Goal: Entertainment & Leisure: Consume media (video, audio)

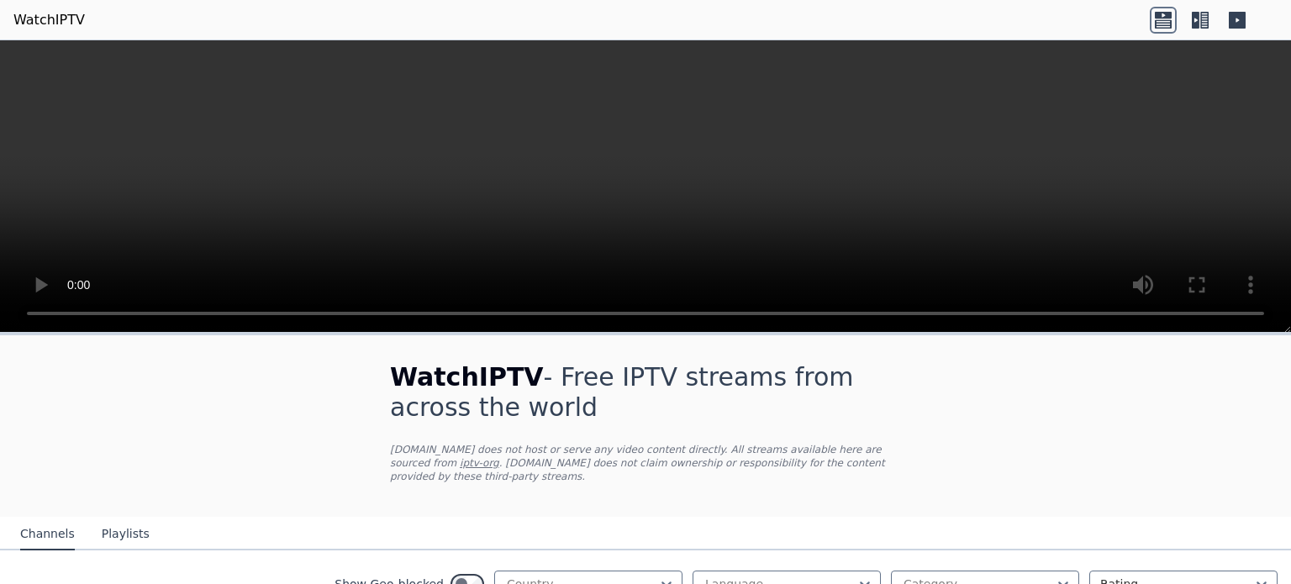
select select "****"
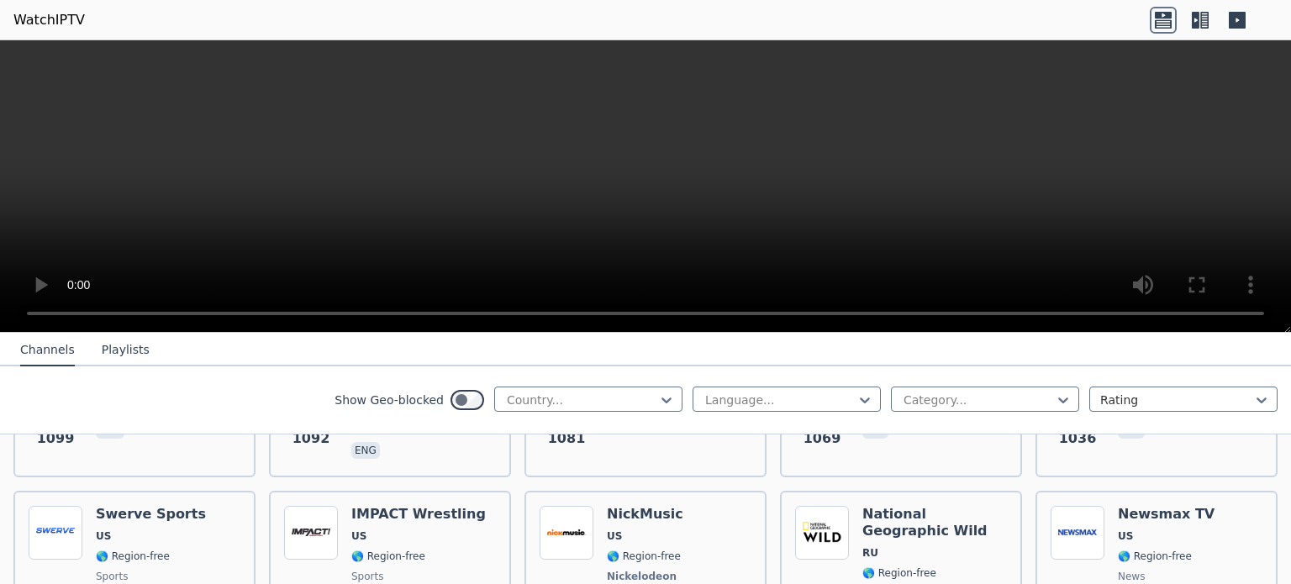
scroll to position [2185, 0]
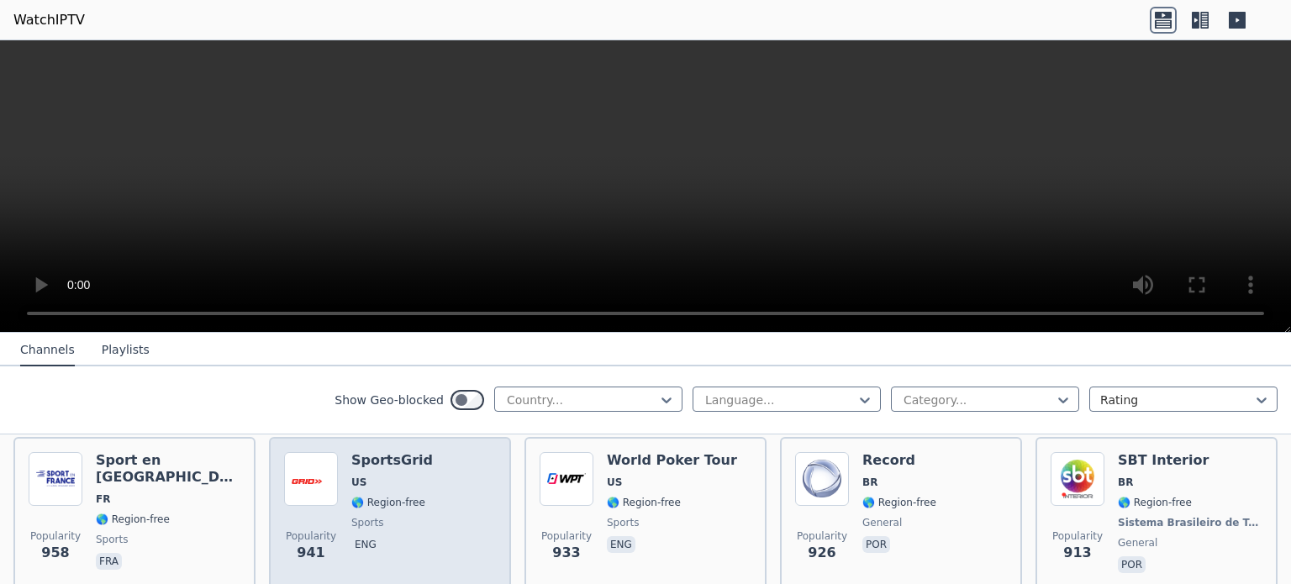
click at [380, 452] on h6 "SportsGrid" at bounding box center [392, 460] width 82 height 17
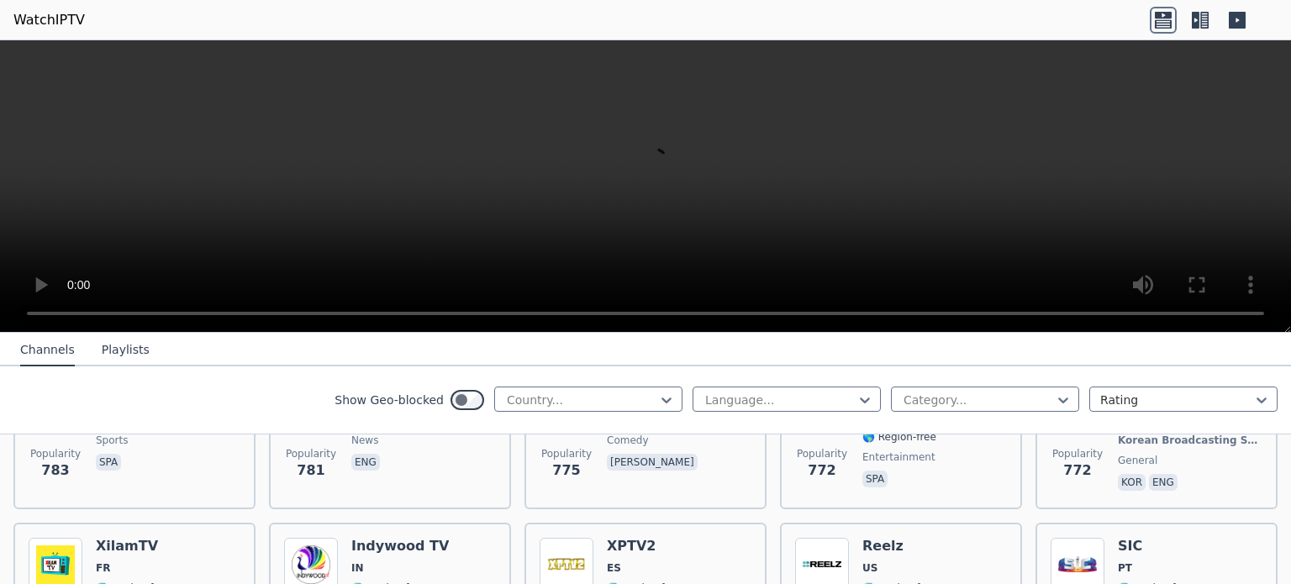
scroll to position [3109, 0]
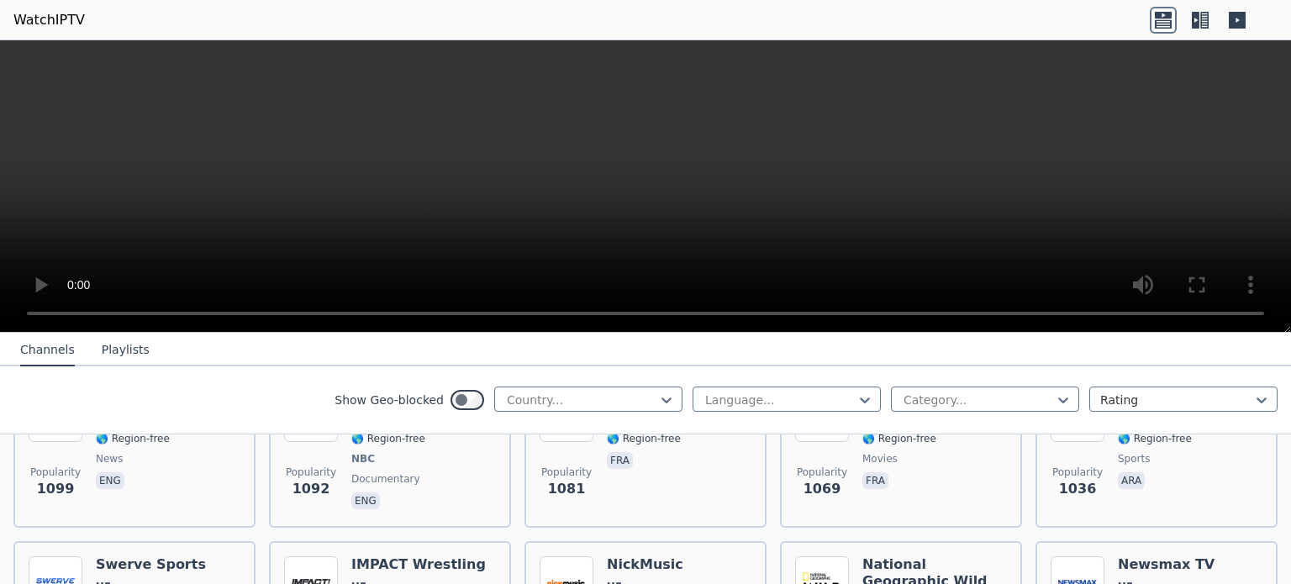
scroll to position [1765, 0]
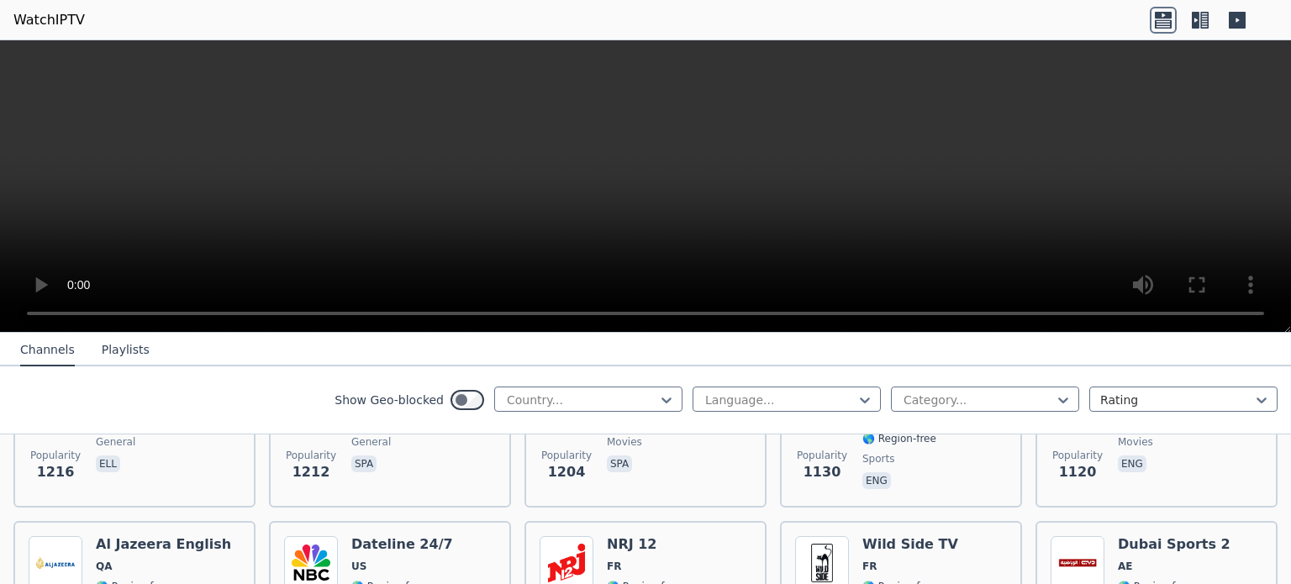
click at [102, 358] on button "Playlists" at bounding box center [126, 350] width 48 height 32
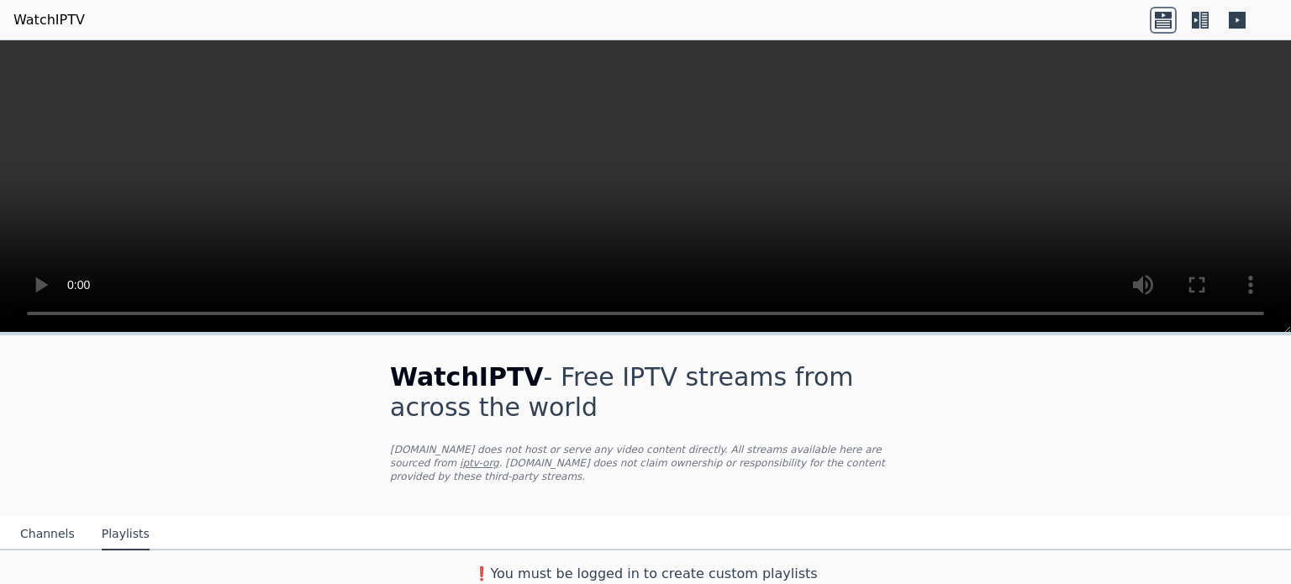
click at [47, 522] on button "Channels" at bounding box center [47, 534] width 55 height 32
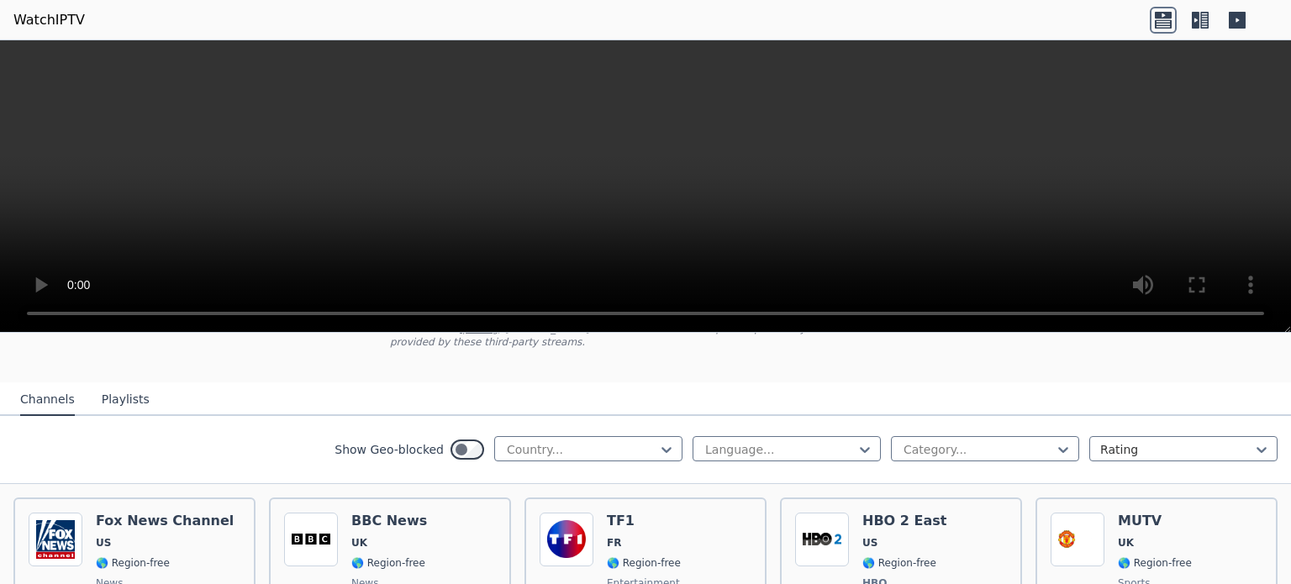
scroll to position [168, 0]
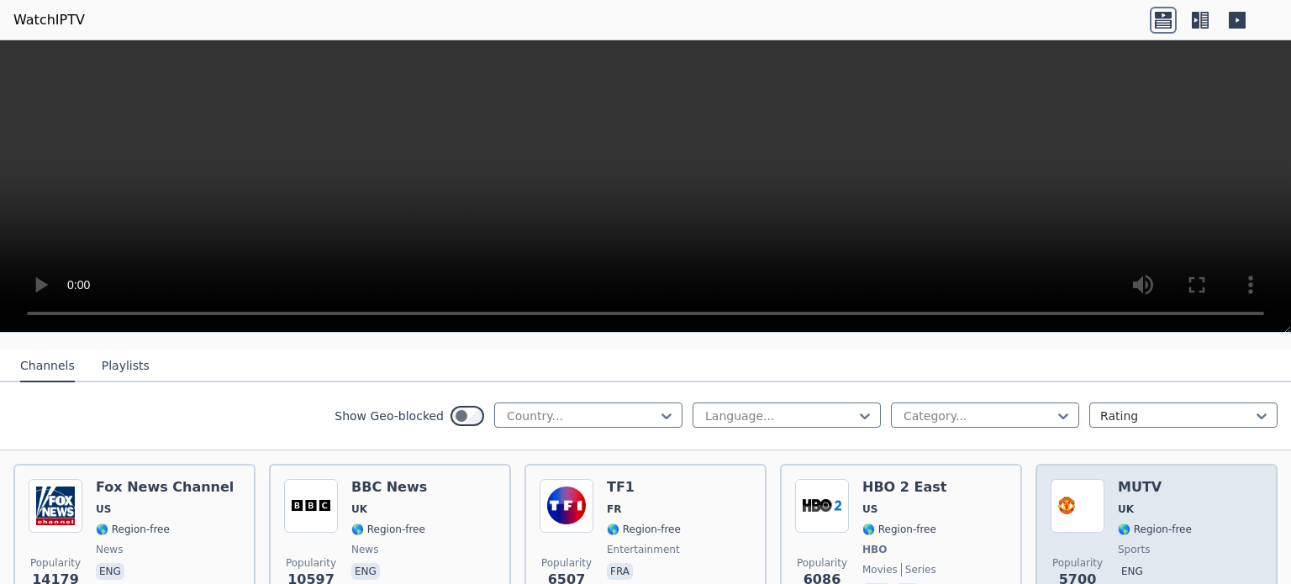
click at [1139, 479] on h6 "MUTV" at bounding box center [1155, 487] width 74 height 17
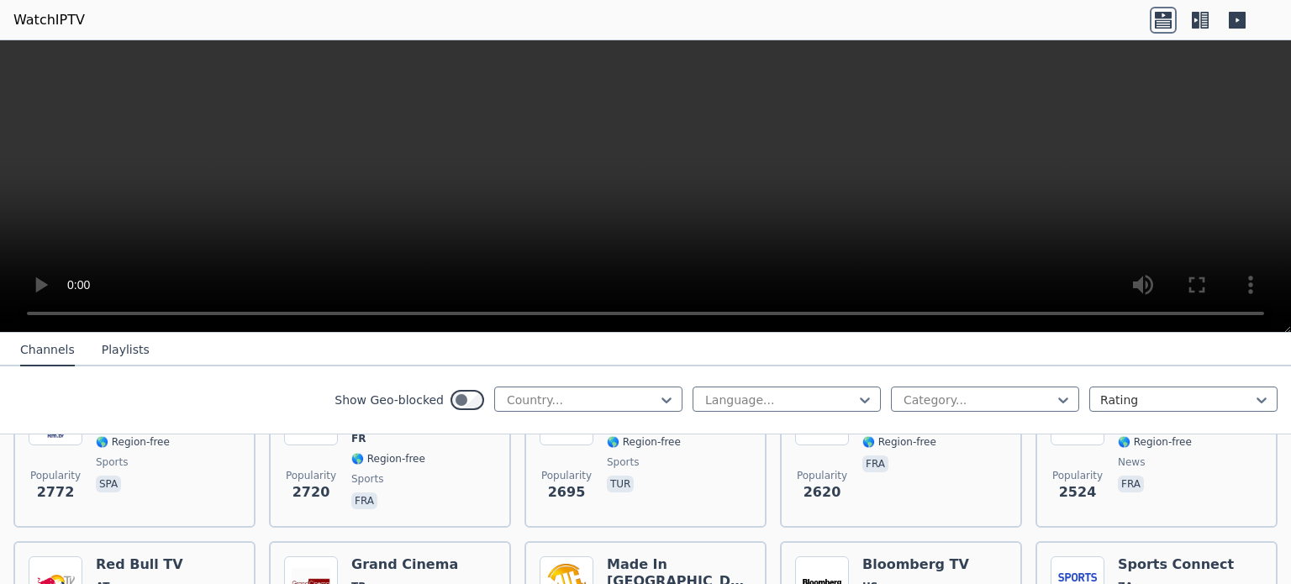
scroll to position [504, 0]
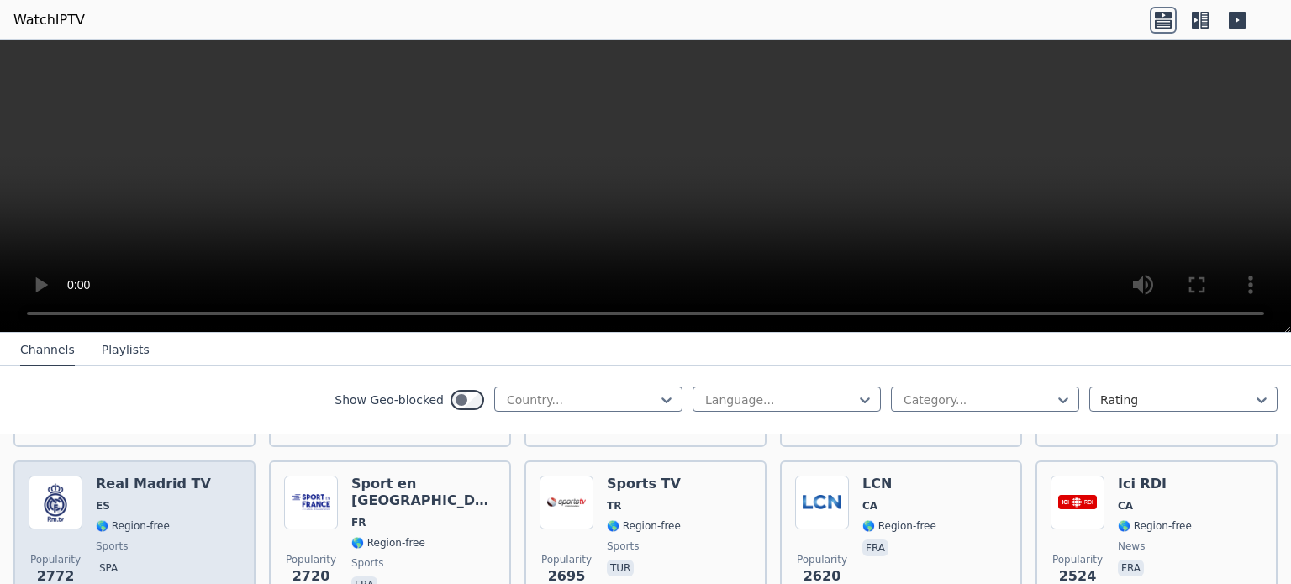
click at [138, 476] on h6 "Real Madrid TV" at bounding box center [153, 484] width 115 height 17
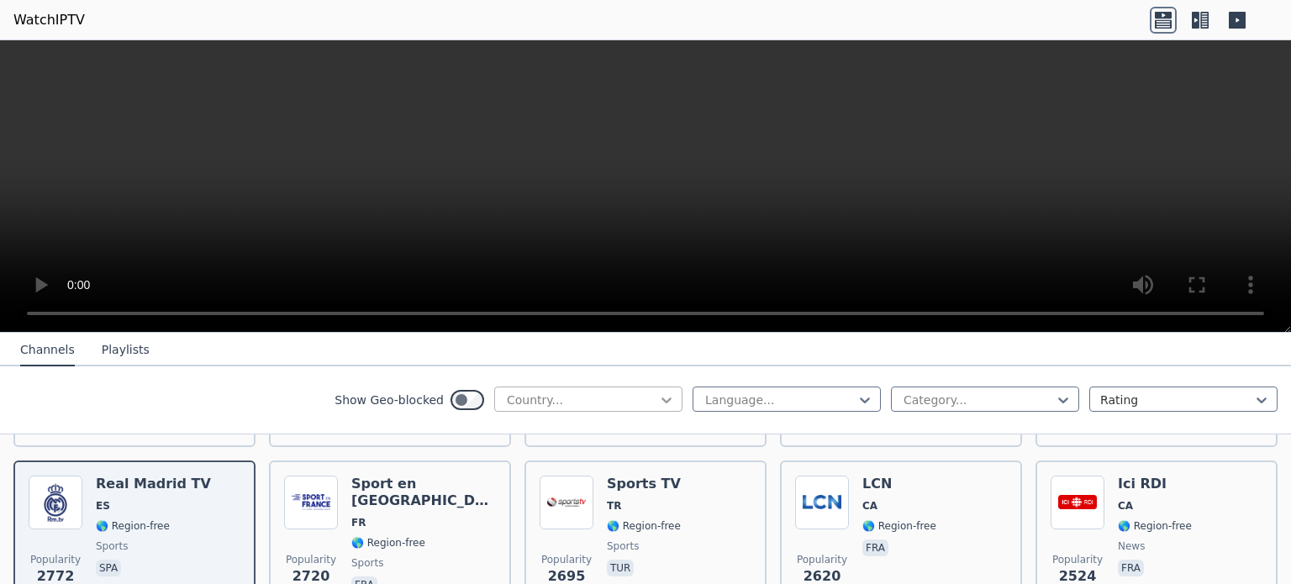
click at [658, 399] on icon at bounding box center [666, 400] width 17 height 17
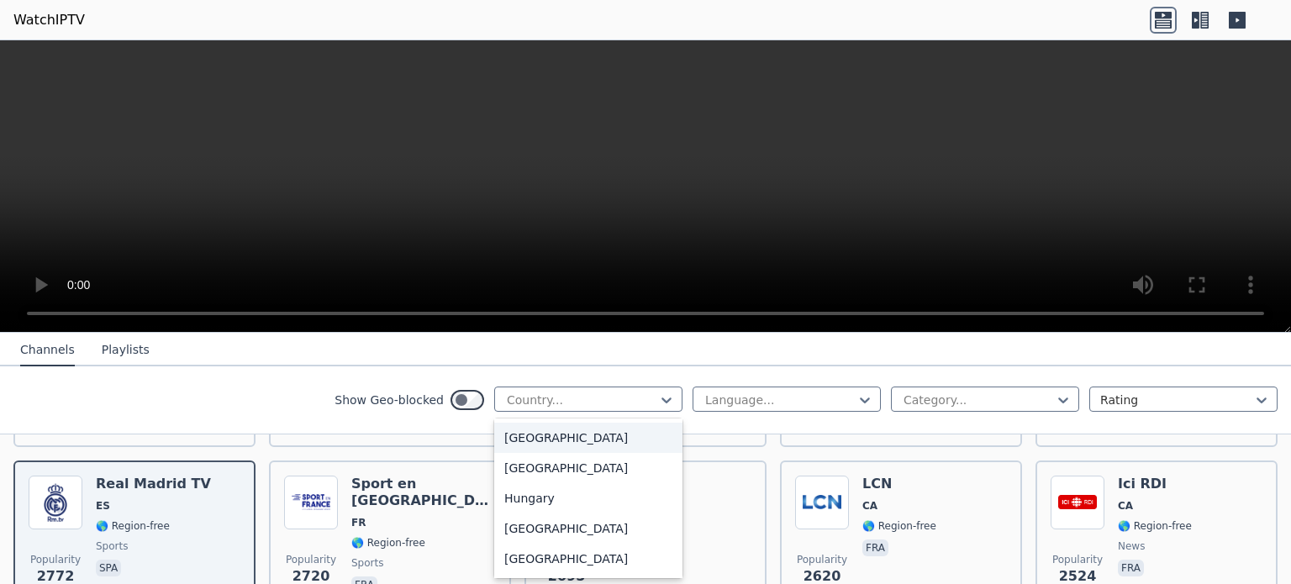
scroll to position [2521, 0]
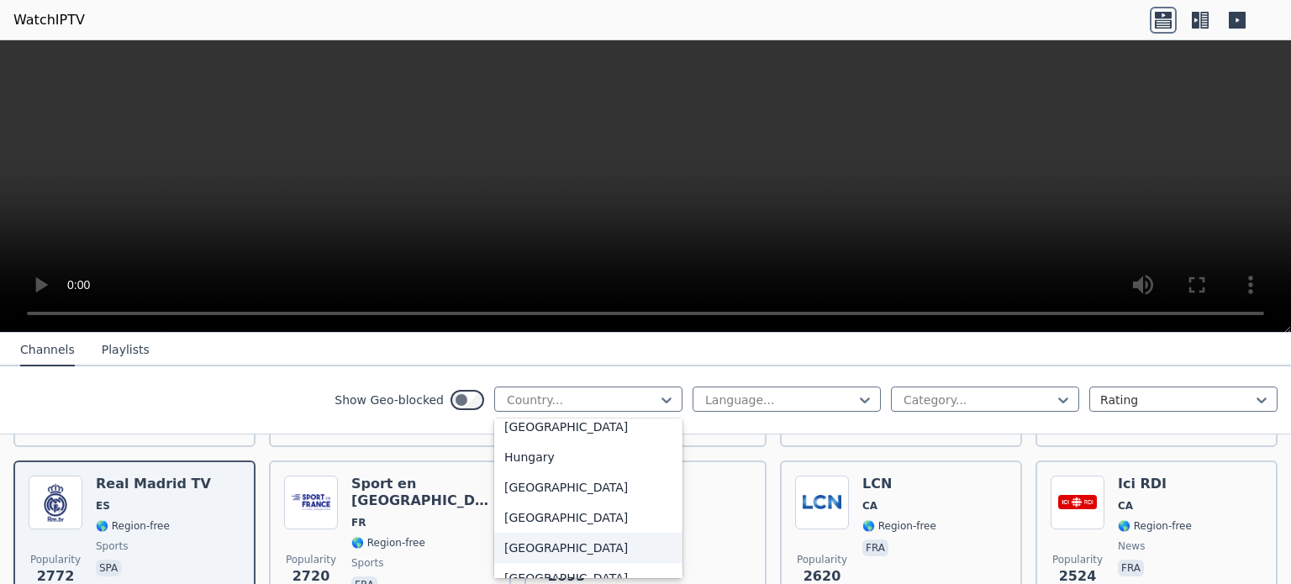
click at [546, 554] on div "[GEOGRAPHIC_DATA]" at bounding box center [588, 548] width 188 height 30
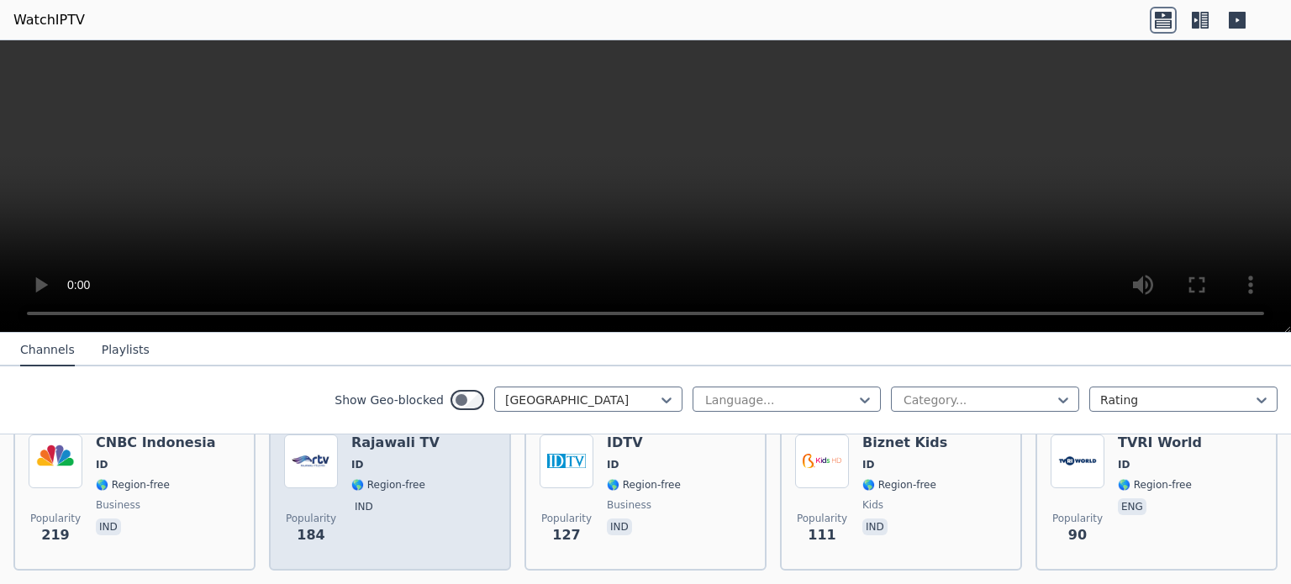
scroll to position [252, 0]
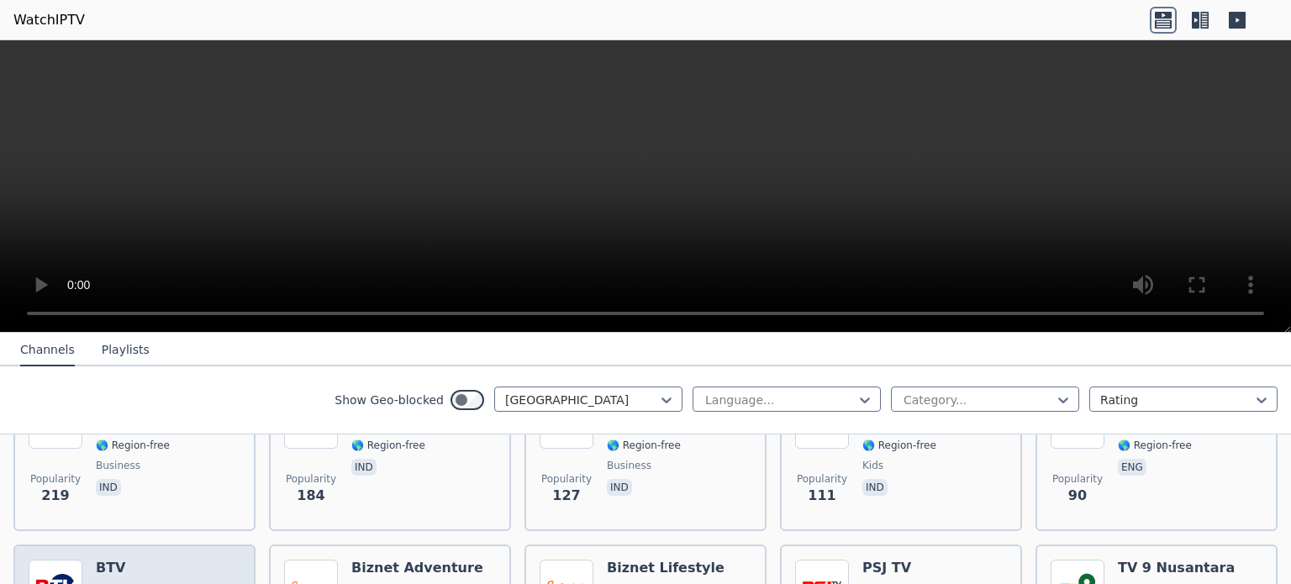
click at [108, 560] on h6 "BTV" at bounding box center [133, 568] width 74 height 17
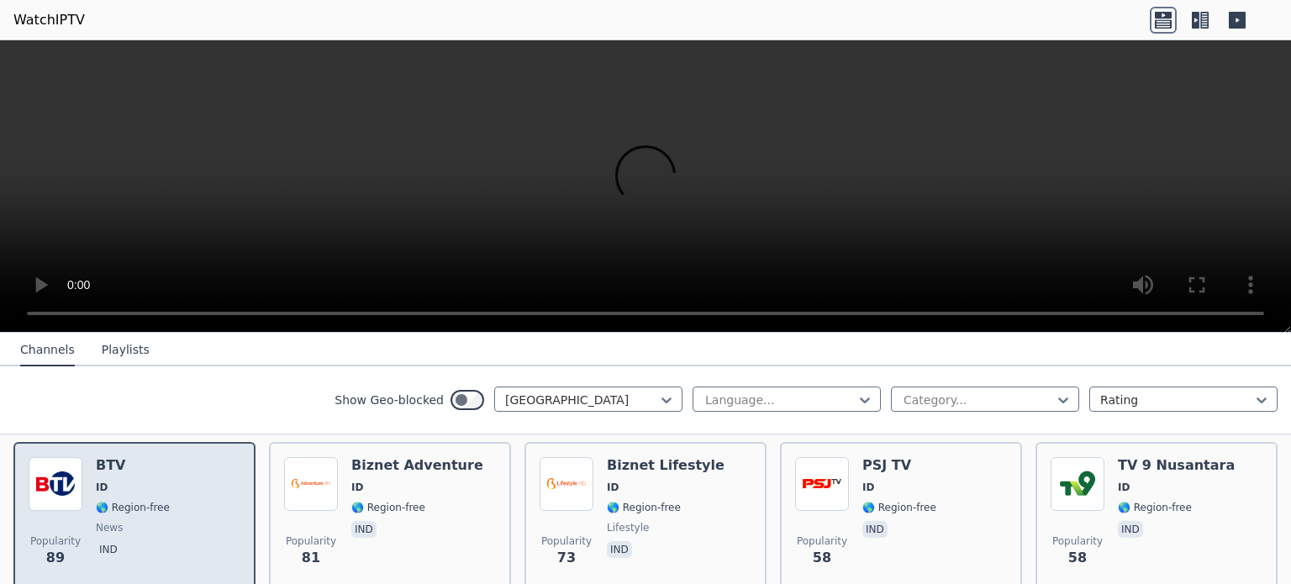
scroll to position [420, 0]
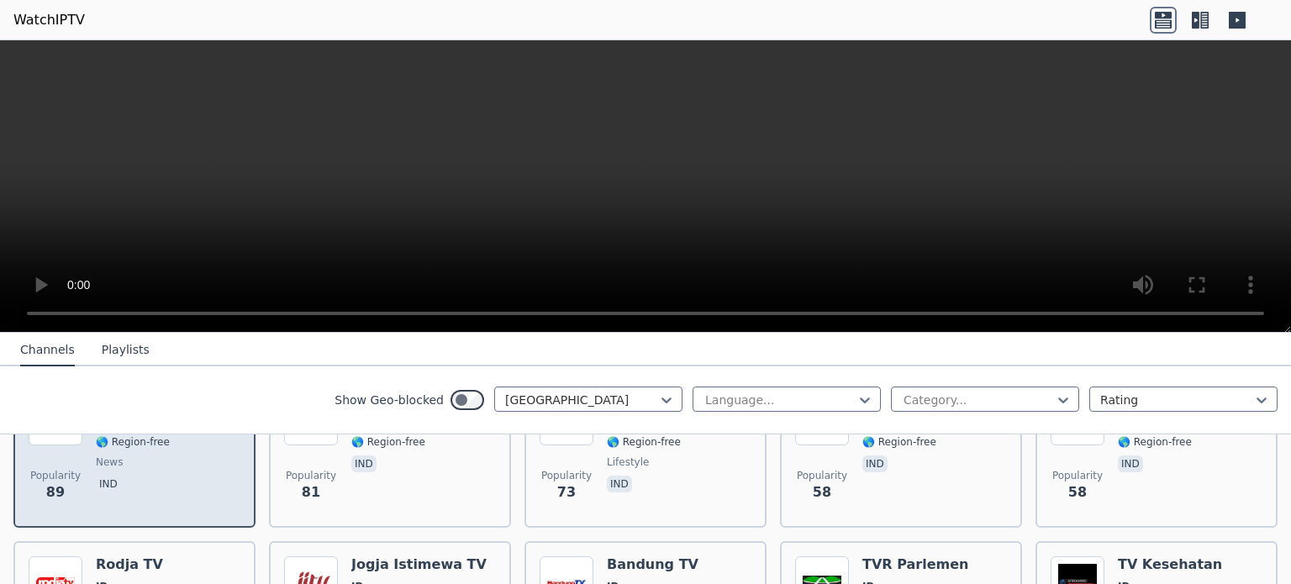
click at [124, 456] on div "BTV ID 🌎 Region-free news ind" at bounding box center [133, 452] width 74 height 121
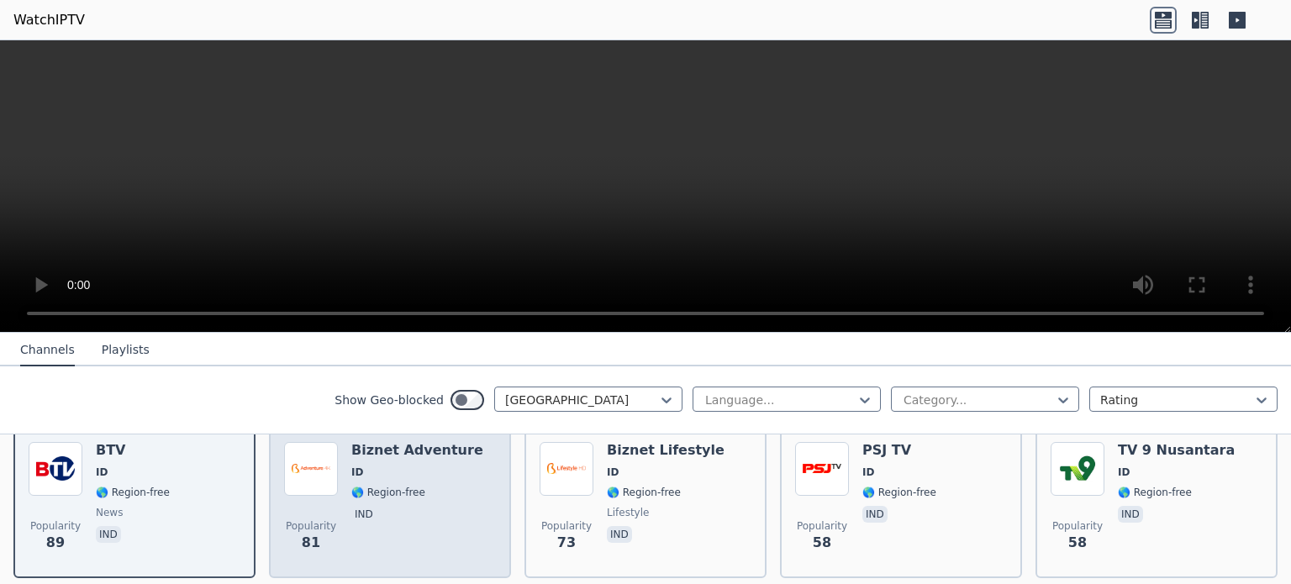
scroll to position [336, 0]
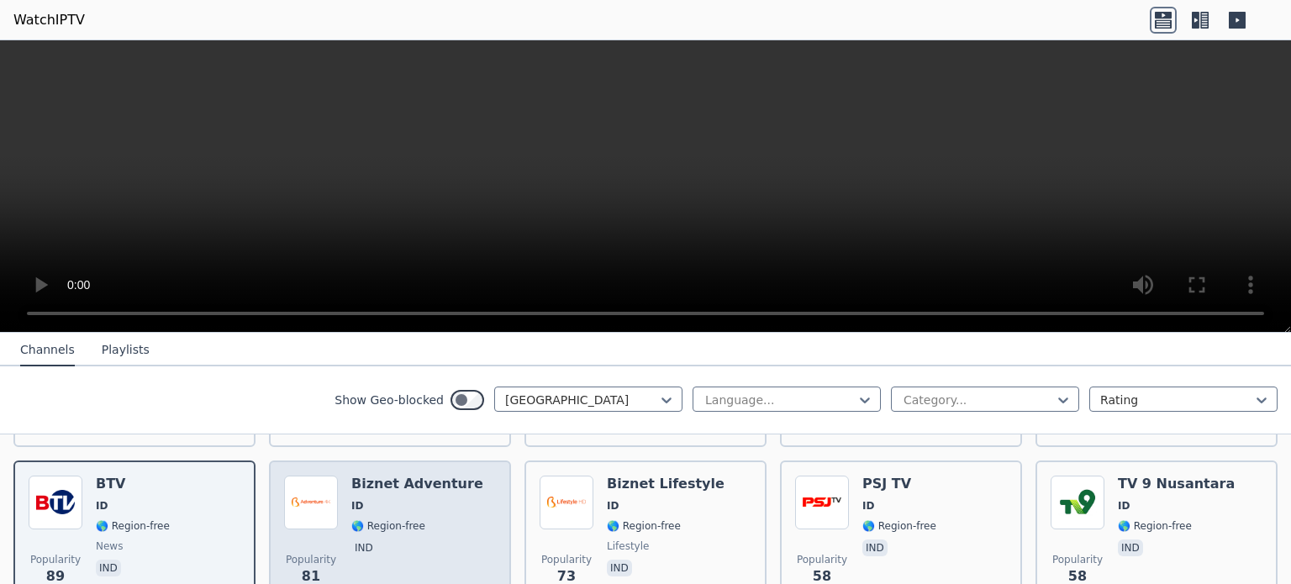
click at [356, 497] on div "Biznet Adventure ID 🌎 Region-free ind" at bounding box center [417, 536] width 132 height 121
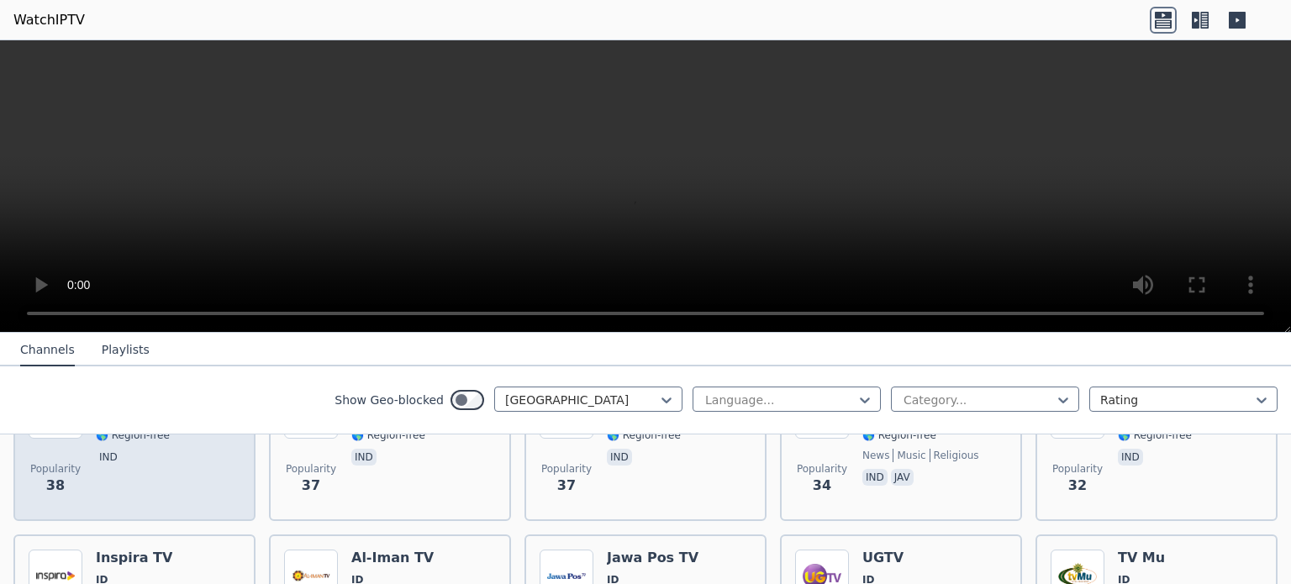
scroll to position [672, 0]
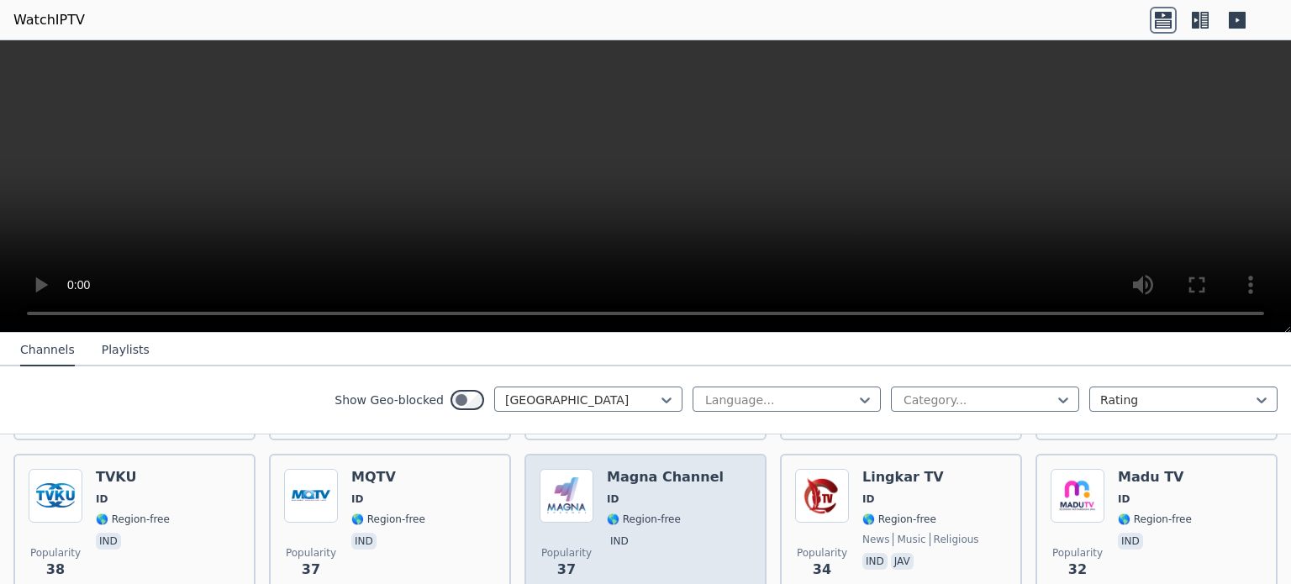
click at [564, 476] on img at bounding box center [566, 496] width 54 height 54
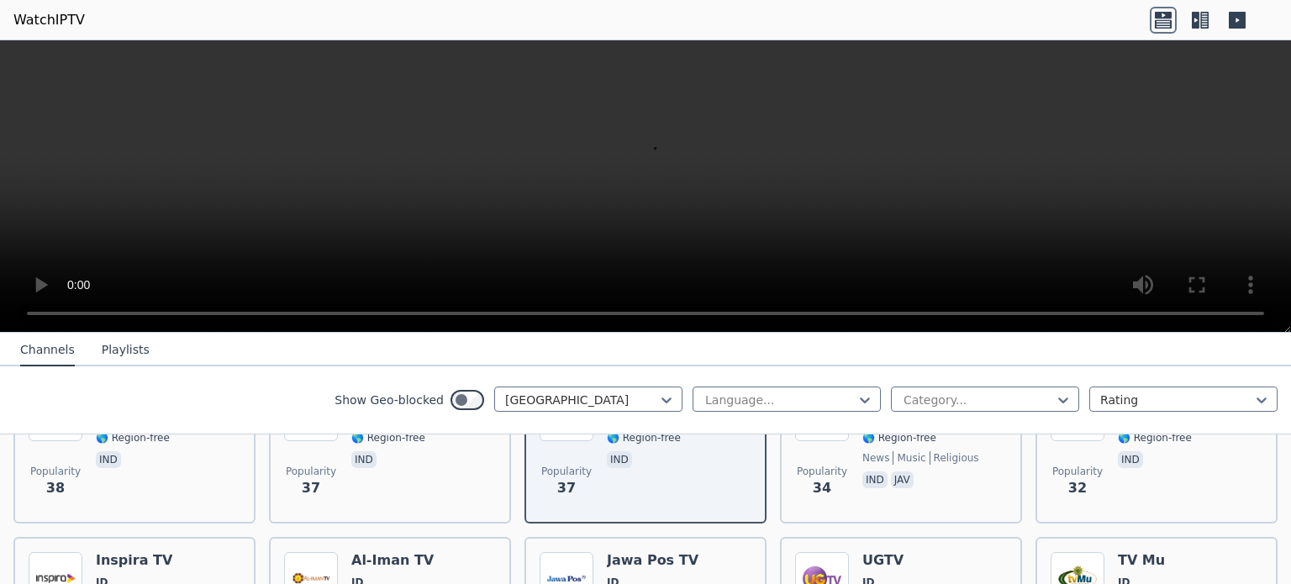
scroll to position [728, 0]
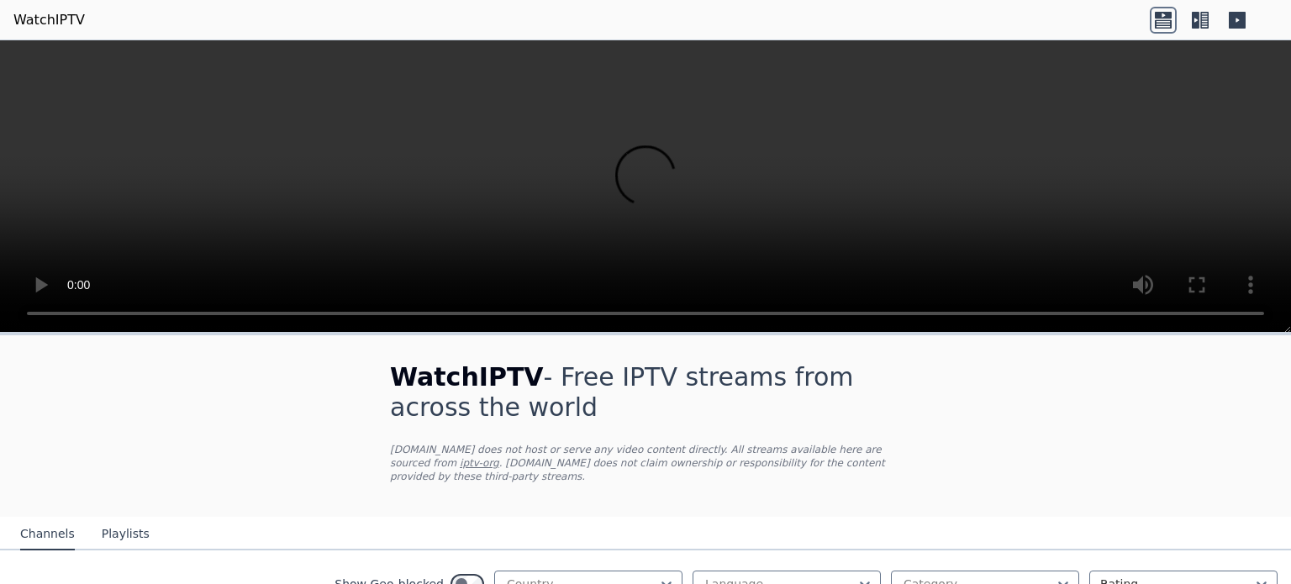
select select "****"
